Goal: Transaction & Acquisition: Purchase product/service

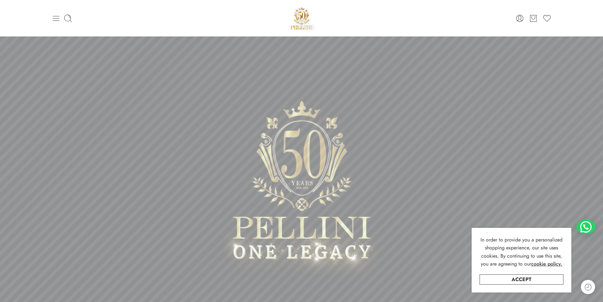
click at [60, 20] on icon at bounding box center [56, 18] width 9 height 9
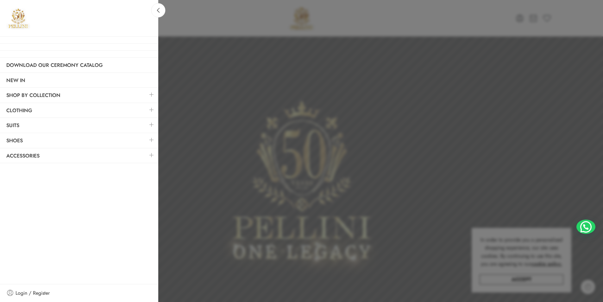
click at [149, 123] on link at bounding box center [151, 125] width 13 height 14
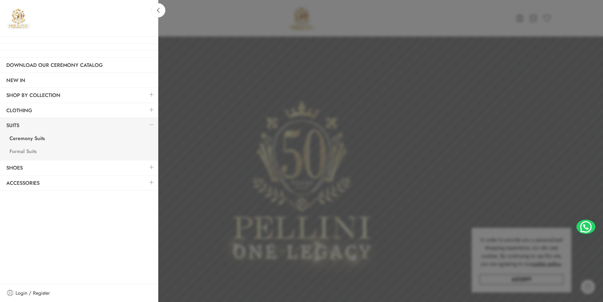
click at [25, 152] on link "Formal Suits" at bounding box center [80, 152] width 155 height 13
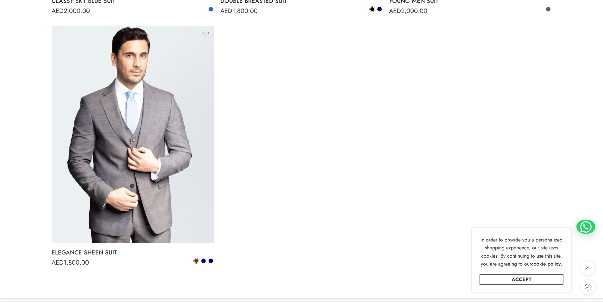
scroll to position [348, 0]
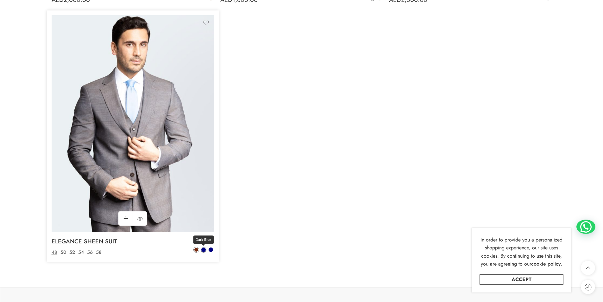
click at [202, 251] on span at bounding box center [203, 249] width 4 height 4
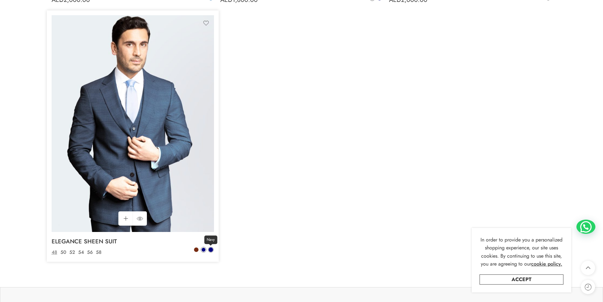
click at [211, 250] on span at bounding box center [211, 249] width 4 height 4
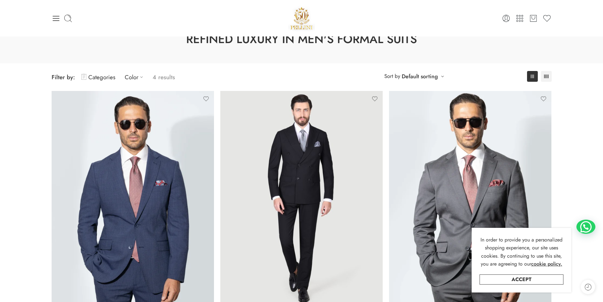
scroll to position [0, 0]
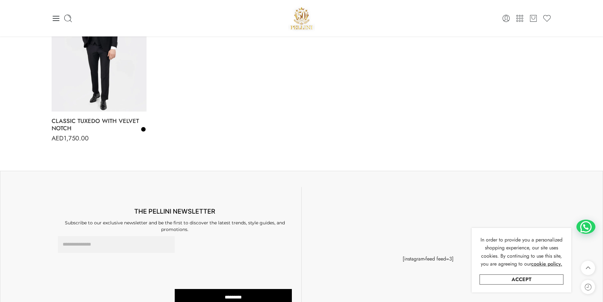
scroll to position [1361, 0]
